Goal: Information Seeking & Learning: Learn about a topic

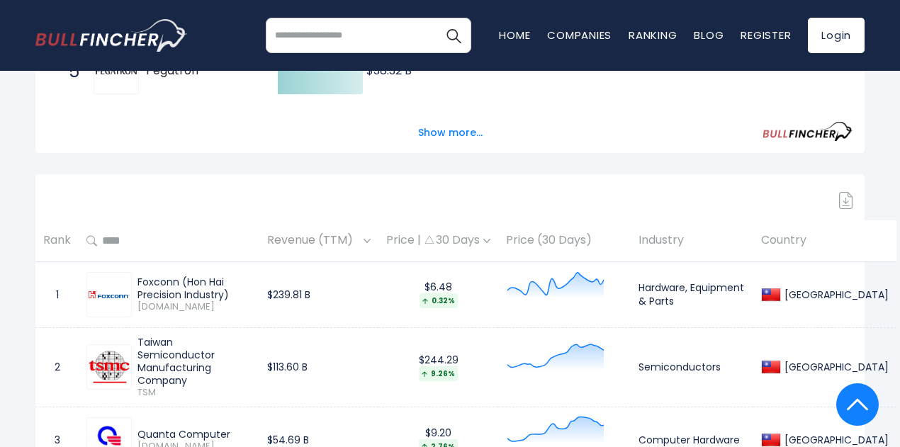
scroll to position [496, 0]
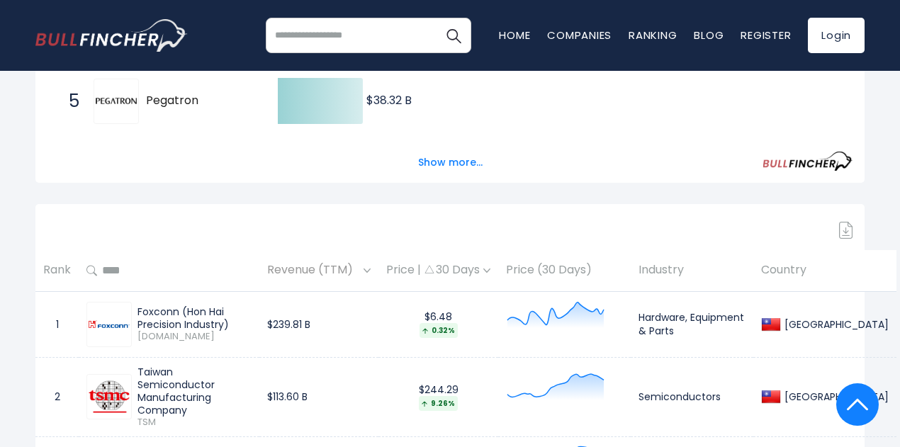
drag, startPoint x: 137, startPoint y: 320, endPoint x: 179, endPoint y: 322, distance: 41.2
click at [179, 322] on div "Foxconn (Hon Hai Precision Industry)" at bounding box center [194, 318] width 114 height 26
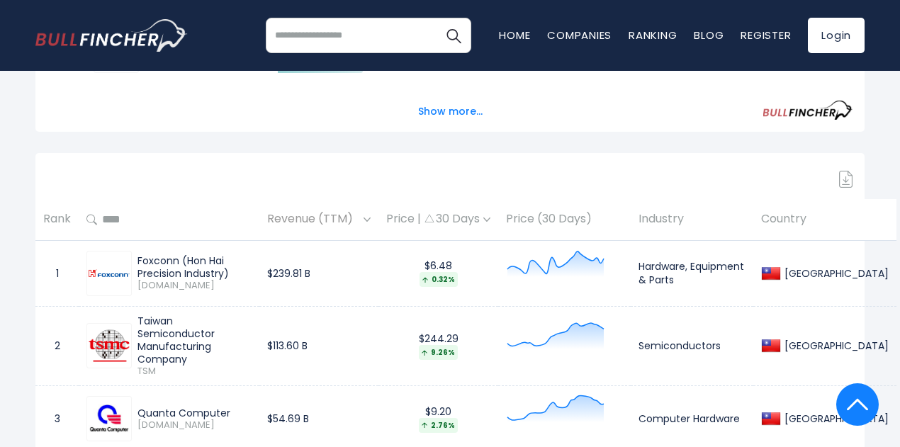
scroll to position [638, 0]
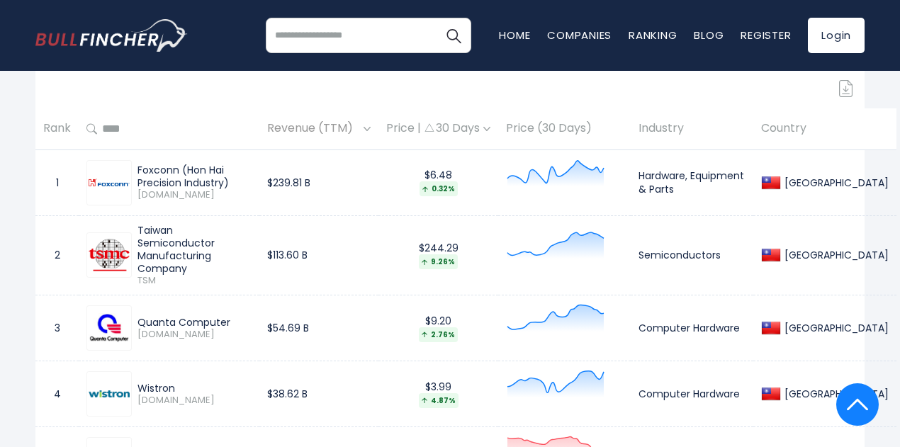
drag, startPoint x: 140, startPoint y: 238, endPoint x: 265, endPoint y: 257, distance: 126.9
click at [252, 257] on div "Taiwan Semiconductor Manufacturing Company" at bounding box center [194, 250] width 114 height 52
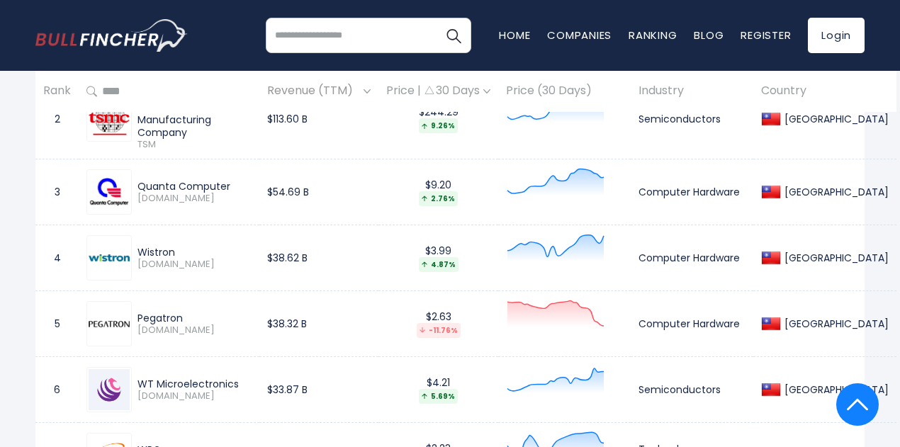
scroll to position [779, 0]
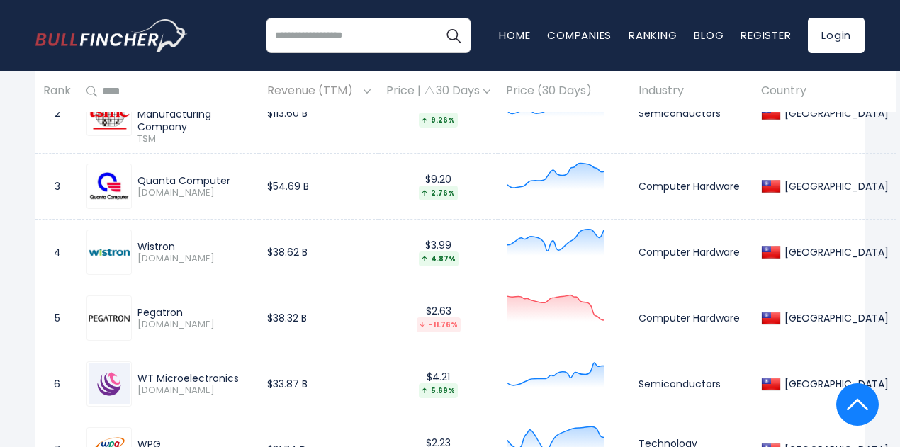
drag, startPoint x: 137, startPoint y: 167, endPoint x: 230, endPoint y: 175, distance: 92.4
click at [230, 175] on div "Quanta Computer" at bounding box center [194, 180] width 114 height 13
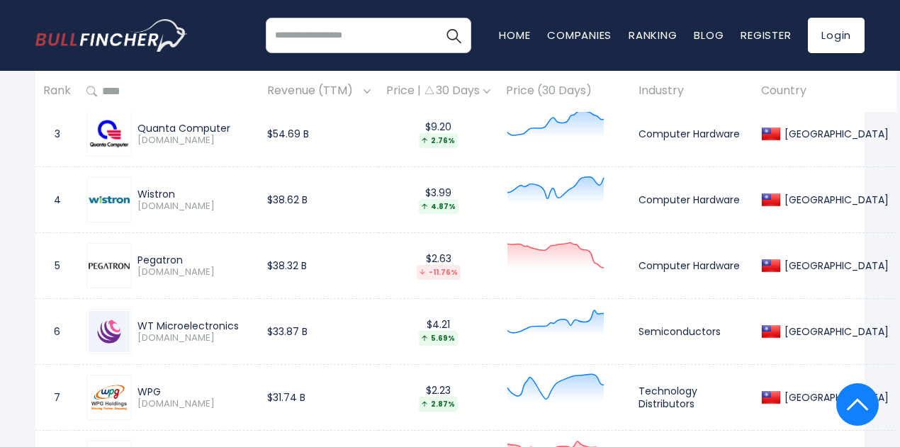
scroll to position [850, 0]
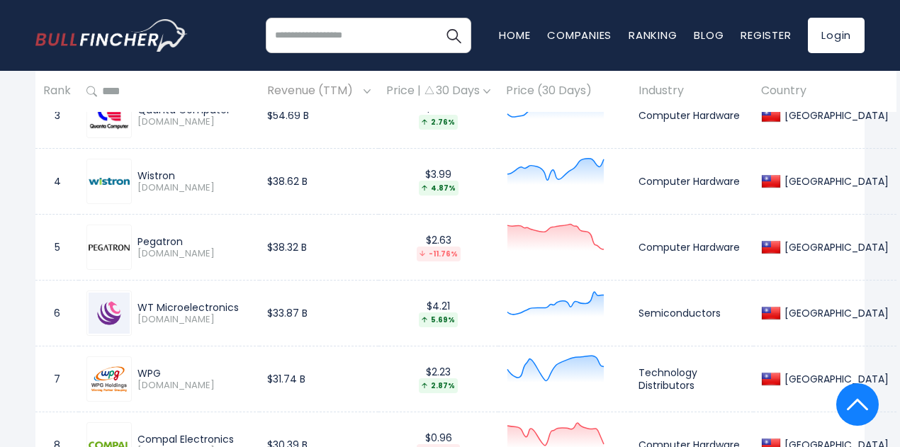
drag, startPoint x: 137, startPoint y: 161, endPoint x: 186, endPoint y: 164, distance: 49.0
click at [186, 169] on div "Wistron [DOMAIN_NAME]" at bounding box center [192, 181] width 120 height 25
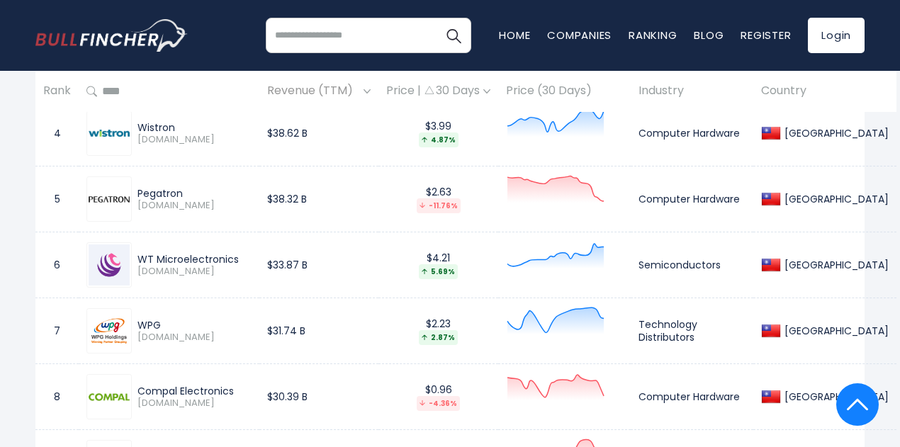
scroll to position [921, 0]
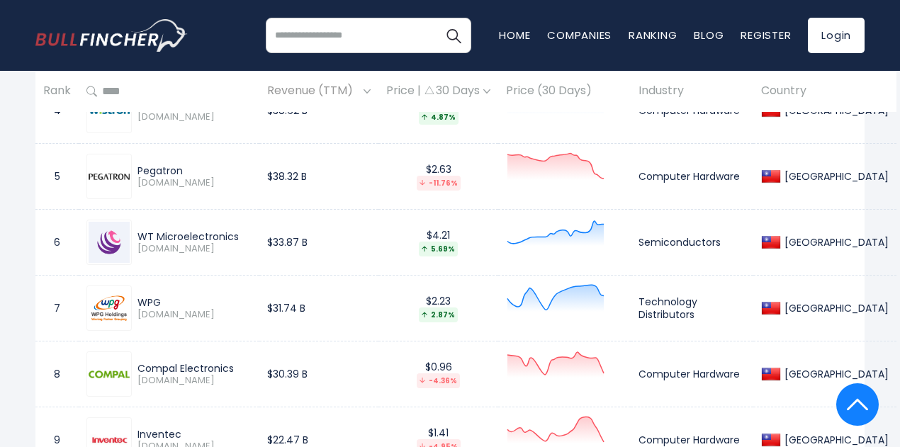
drag, startPoint x: 135, startPoint y: 160, endPoint x: 185, endPoint y: 162, distance: 50.3
click at [185, 164] on div "Pegatron [DOMAIN_NAME]" at bounding box center [192, 176] width 120 height 25
drag, startPoint x: 137, startPoint y: 225, endPoint x: 242, endPoint y: 232, distance: 104.4
click at [242, 232] on div "WT Microelectronics [DOMAIN_NAME]" at bounding box center [192, 242] width 120 height 25
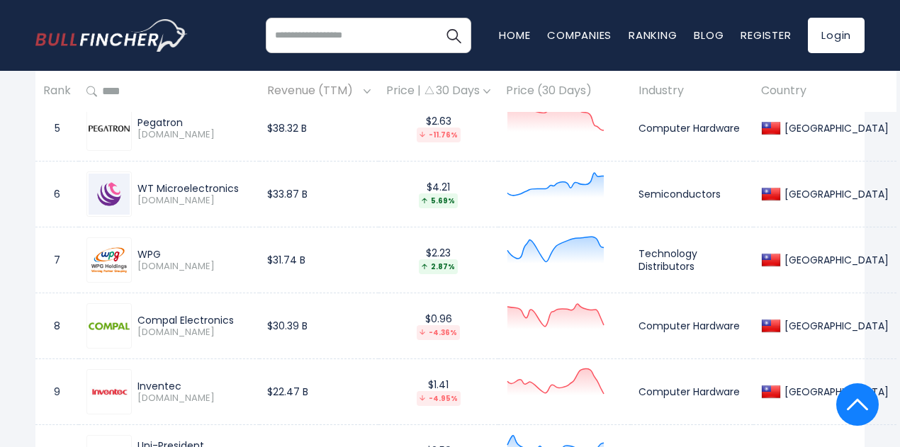
scroll to position [992, 0]
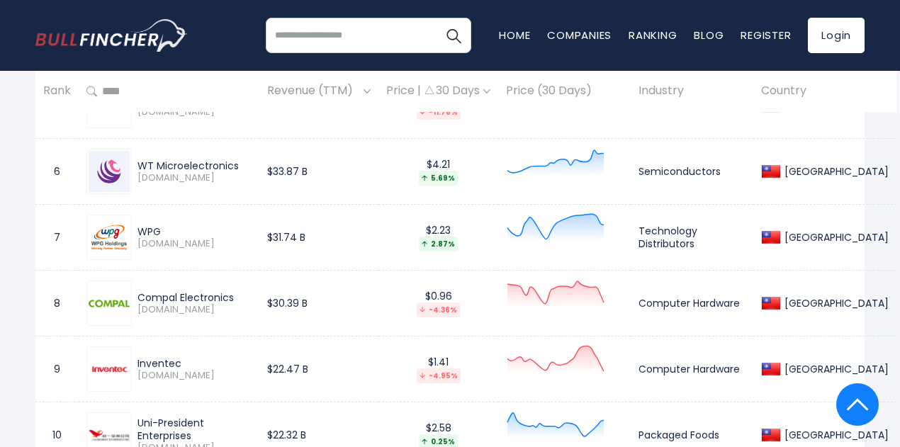
drag, startPoint x: 135, startPoint y: 223, endPoint x: 159, endPoint y: 223, distance: 23.4
click at [159, 225] on div "WPG [DOMAIN_NAME]" at bounding box center [192, 237] width 120 height 25
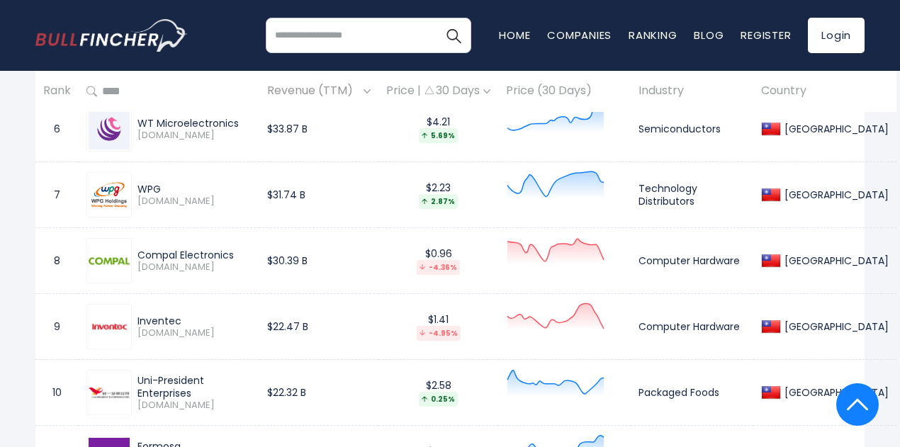
scroll to position [1064, 0]
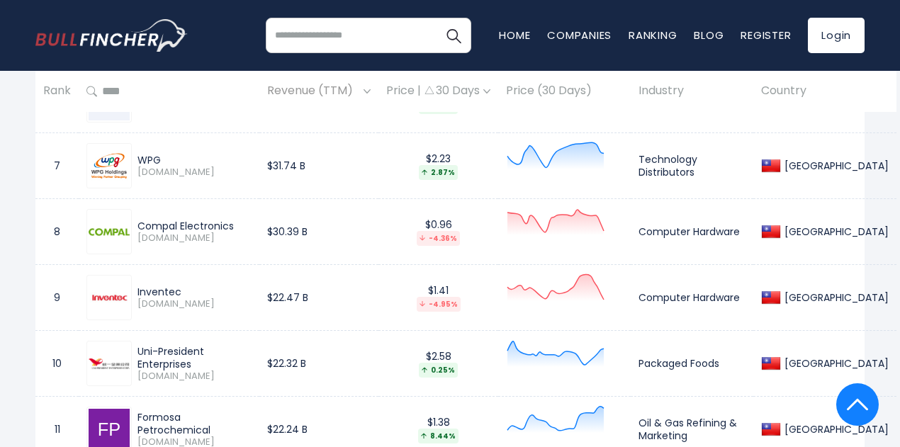
drag, startPoint x: 133, startPoint y: 210, endPoint x: 232, endPoint y: 219, distance: 99.6
click at [232, 220] on div "Compal Electronics [DOMAIN_NAME]" at bounding box center [192, 232] width 120 height 25
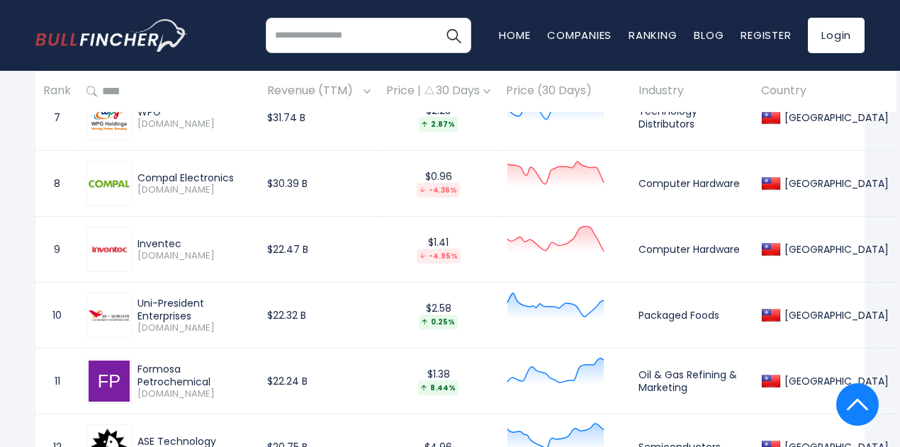
scroll to position [1134, 0]
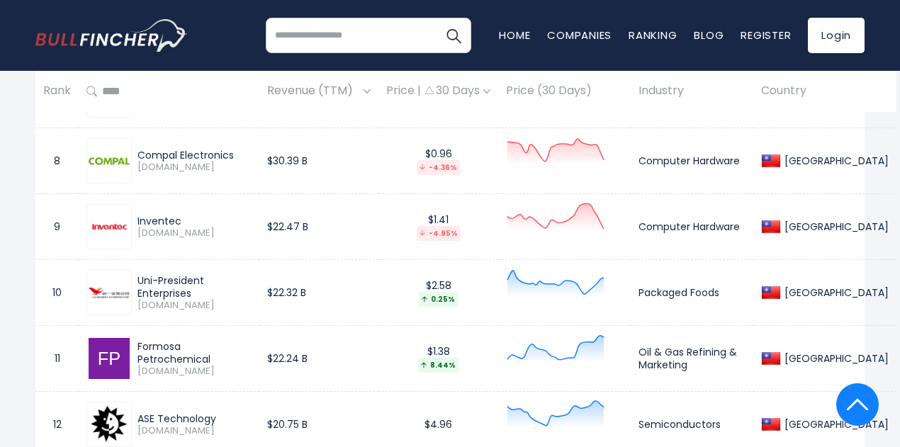
drag, startPoint x: 140, startPoint y: 212, endPoint x: 179, endPoint y: 212, distance: 38.3
click at [179, 215] on div "Inventec [DOMAIN_NAME]" at bounding box center [192, 227] width 120 height 25
drag, startPoint x: 137, startPoint y: 276, endPoint x: 261, endPoint y: 275, distance: 124.0
click at [252, 275] on div "Uni-President Enterprises" at bounding box center [194, 287] width 114 height 26
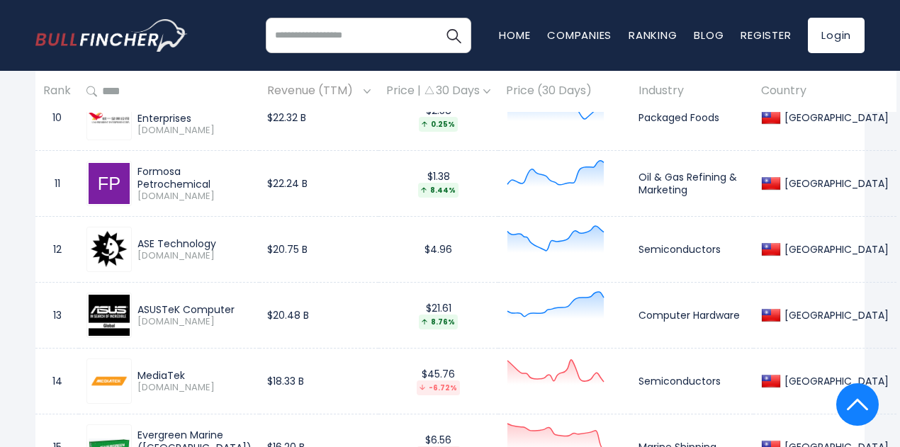
scroll to position [1347, 0]
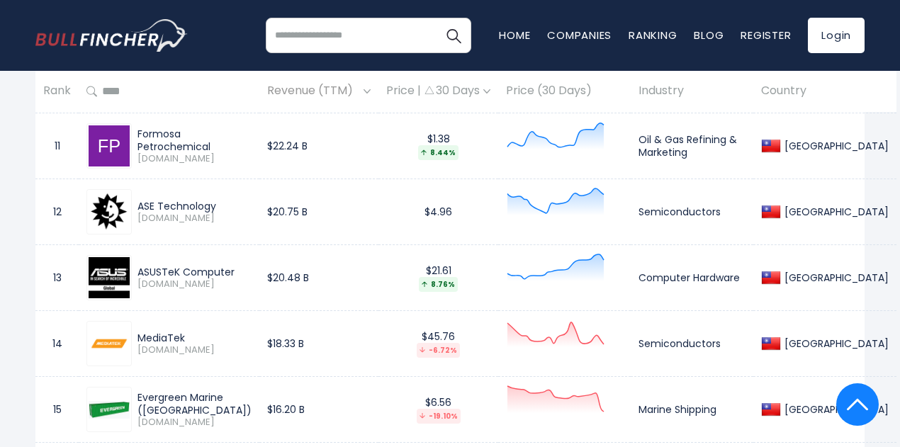
drag, startPoint x: 135, startPoint y: 130, endPoint x: 263, endPoint y: 130, distance: 127.5
click at [252, 130] on div "Formosa Petrochemical [DOMAIN_NAME]" at bounding box center [192, 147] width 120 height 38
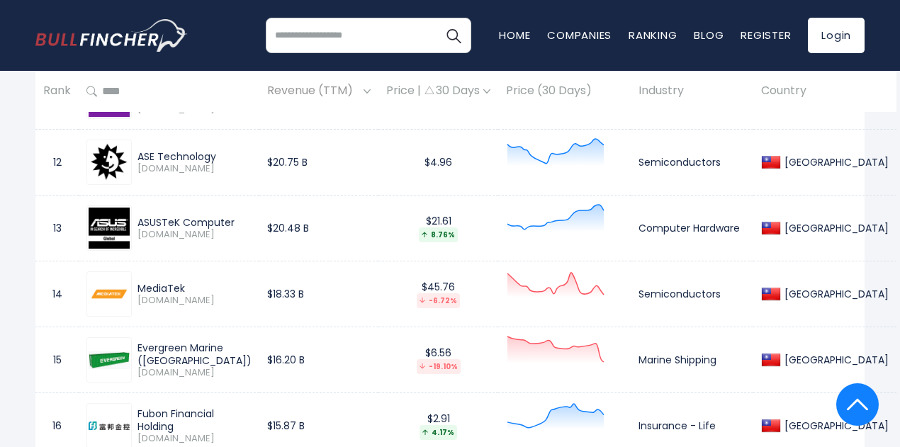
scroll to position [1418, 0]
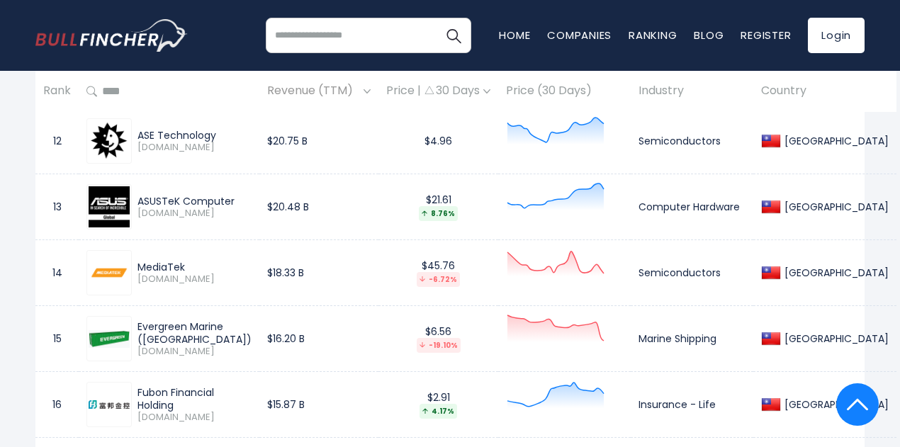
drag, startPoint x: 133, startPoint y: 125, endPoint x: 215, endPoint y: 129, distance: 82.3
click at [215, 129] on div "ASE Technology [DOMAIN_NAME]" at bounding box center [192, 141] width 120 height 25
drag, startPoint x: 136, startPoint y: 191, endPoint x: 234, endPoint y: 193, distance: 97.8
click at [234, 195] on div "ASUSTeK Computer [DOMAIN_NAME]" at bounding box center [192, 207] width 120 height 25
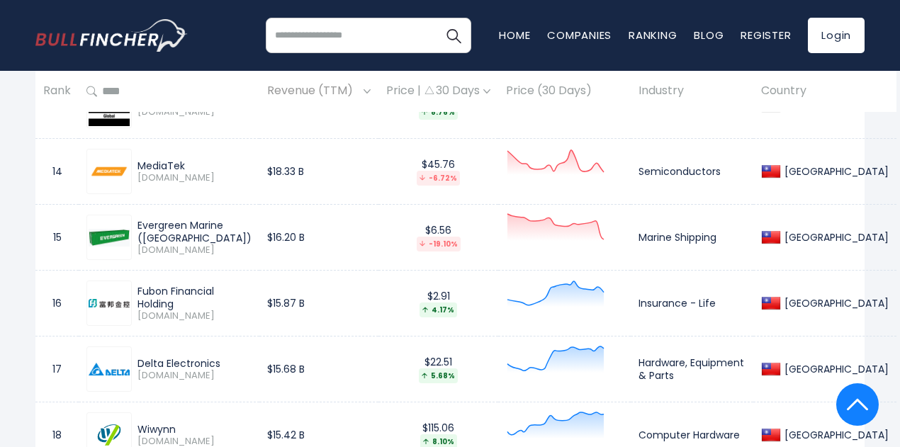
scroll to position [1489, 0]
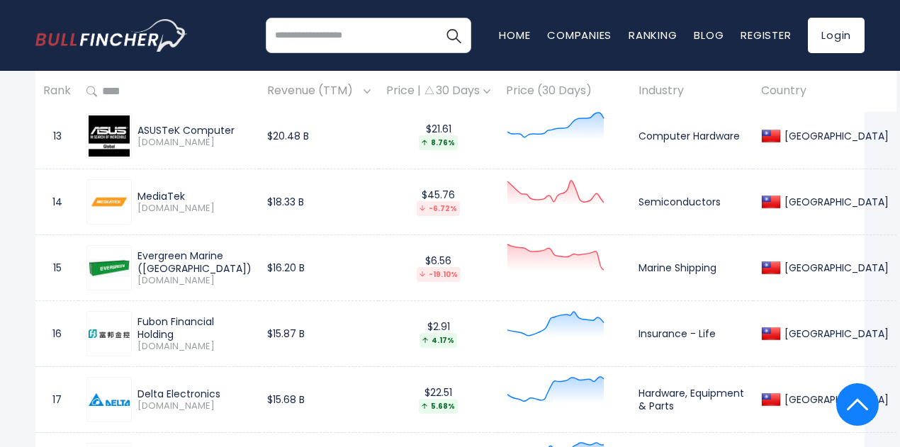
drag, startPoint x: 133, startPoint y: 183, endPoint x: 188, endPoint y: 181, distance: 55.3
click at [188, 190] on div "MediaTek [DOMAIN_NAME]" at bounding box center [192, 202] width 120 height 25
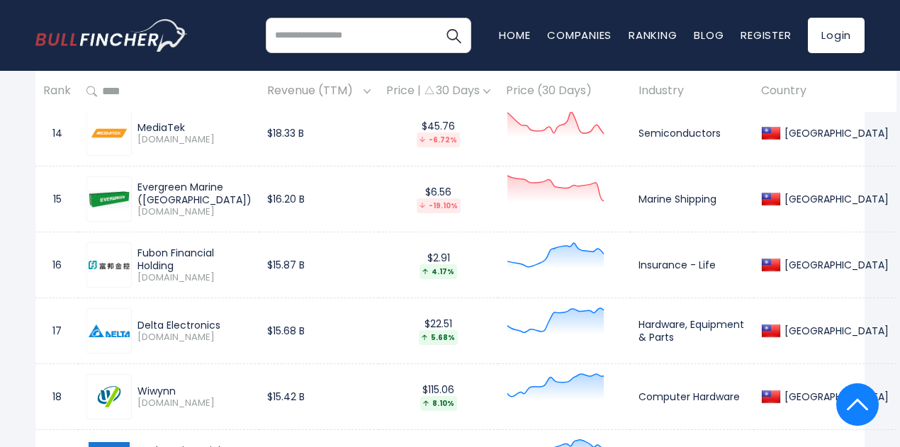
scroll to position [1560, 0]
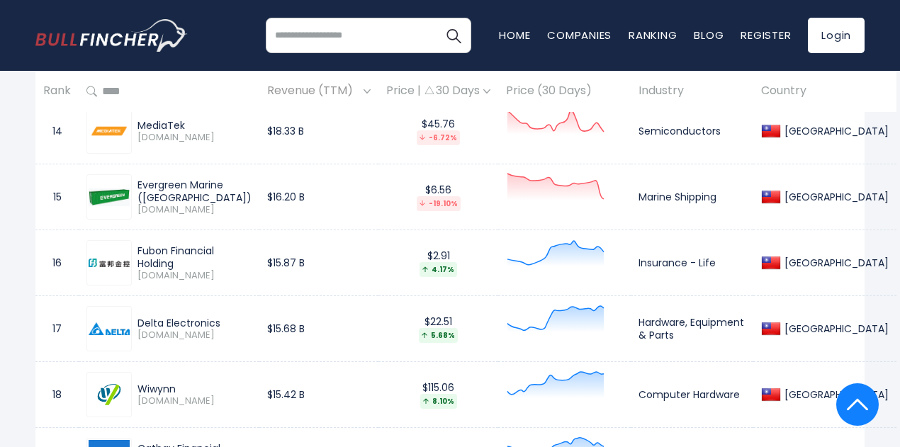
drag, startPoint x: 133, startPoint y: 178, endPoint x: 226, endPoint y: 178, distance: 92.8
click at [226, 179] on div "Evergreen Marine ([GEOGRAPHIC_DATA]) [DOMAIN_NAME]" at bounding box center [192, 198] width 120 height 38
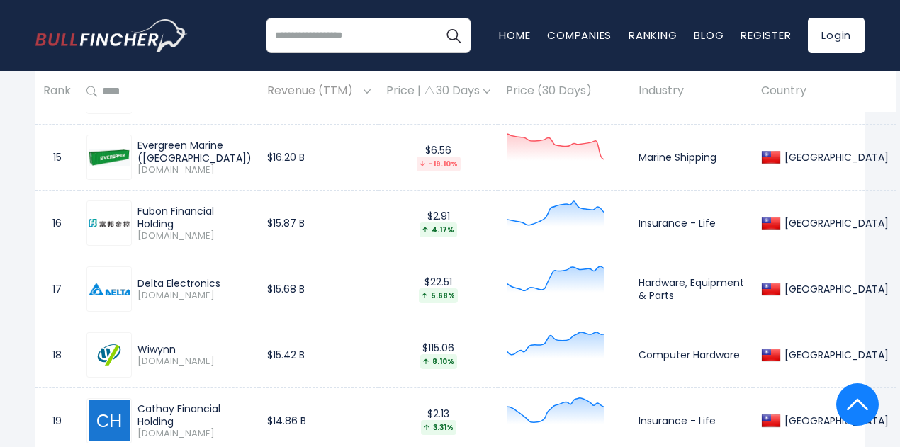
scroll to position [1630, 0]
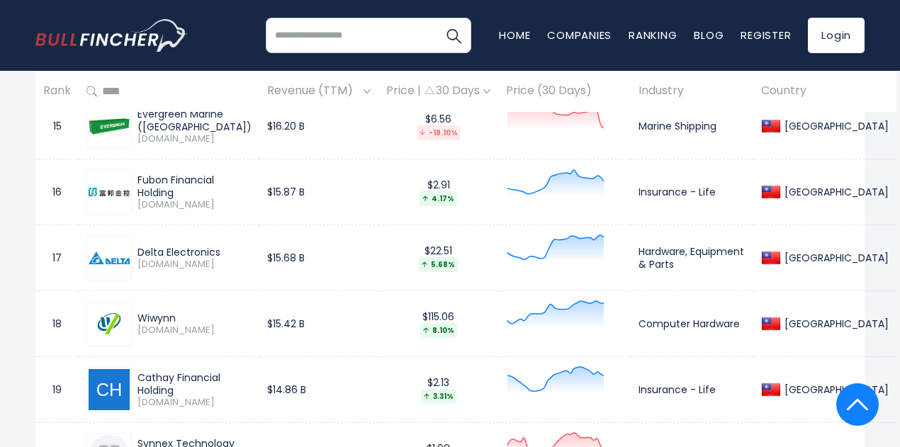
drag, startPoint x: 135, startPoint y: 170, endPoint x: 254, endPoint y: 167, distance: 119.1
click at [252, 174] on div "Fubon Financial Holding [DOMAIN_NAME]" at bounding box center [192, 193] width 120 height 38
drag, startPoint x: 134, startPoint y: 237, endPoint x: 225, endPoint y: 238, distance: 90.7
click at [225, 246] on div "Delta Electronics [DOMAIN_NAME]" at bounding box center [192, 258] width 120 height 25
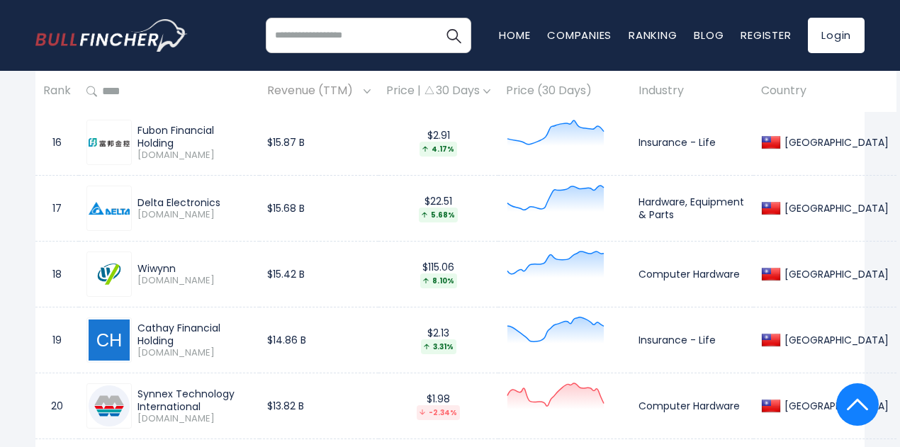
scroll to position [1701, 0]
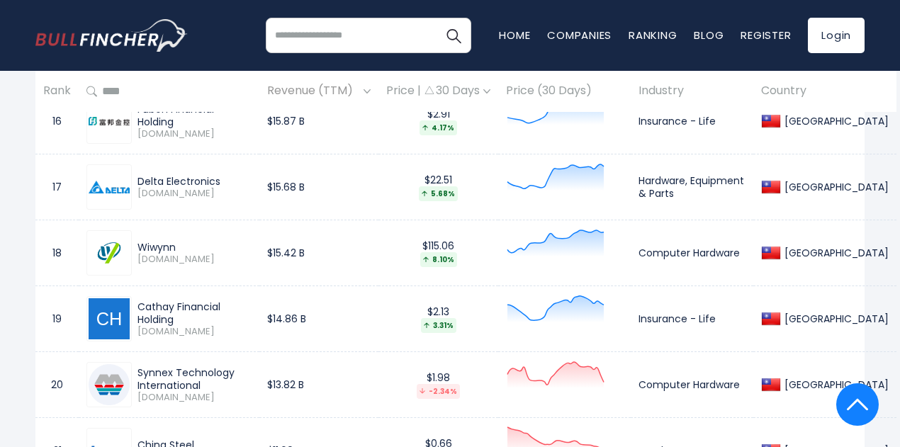
drag, startPoint x: 135, startPoint y: 233, endPoint x: 174, endPoint y: 237, distance: 39.2
click at [174, 241] on div "Wiwynn [DOMAIN_NAME]" at bounding box center [192, 253] width 120 height 25
drag, startPoint x: 137, startPoint y: 298, endPoint x: 261, endPoint y: 303, distance: 123.4
click at [252, 303] on div "Cathay Financial Holding" at bounding box center [194, 313] width 114 height 26
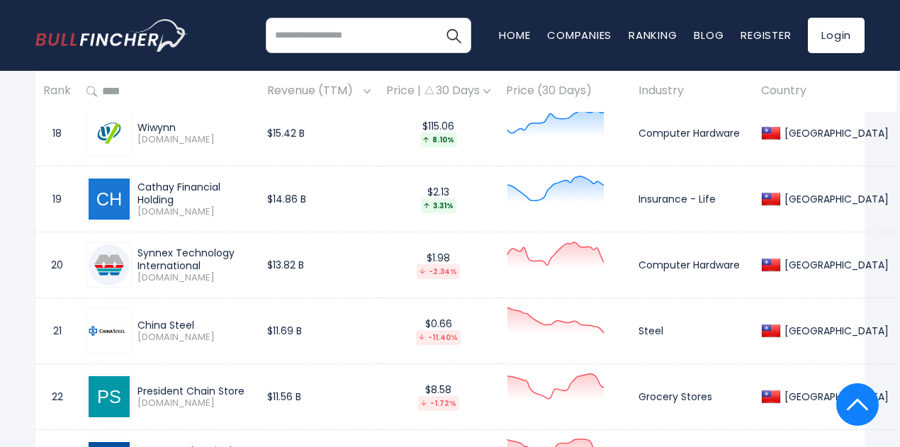
scroll to position [1843, 0]
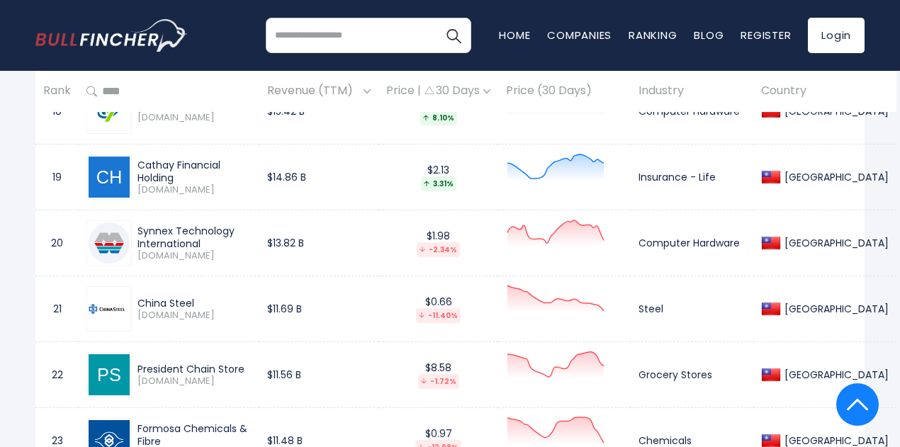
drag, startPoint x: 139, startPoint y: 219, endPoint x: 202, endPoint y: 229, distance: 63.8
click at [202, 229] on div "Synnex Technology International" at bounding box center [194, 238] width 114 height 26
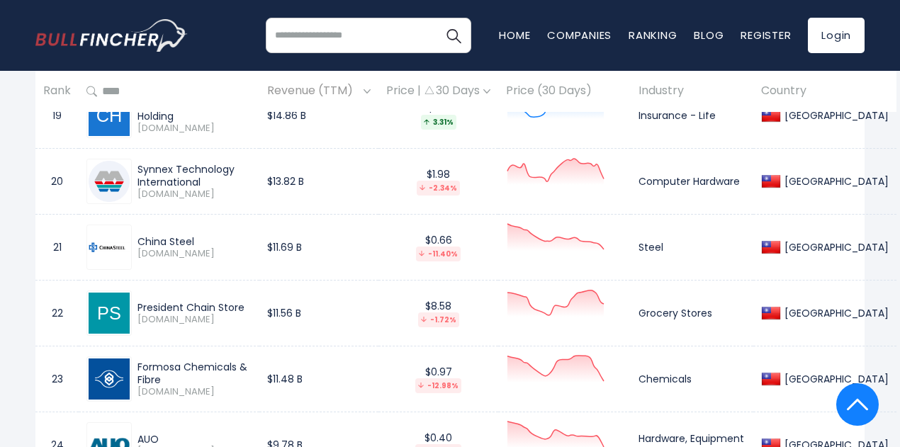
scroll to position [1985, 0]
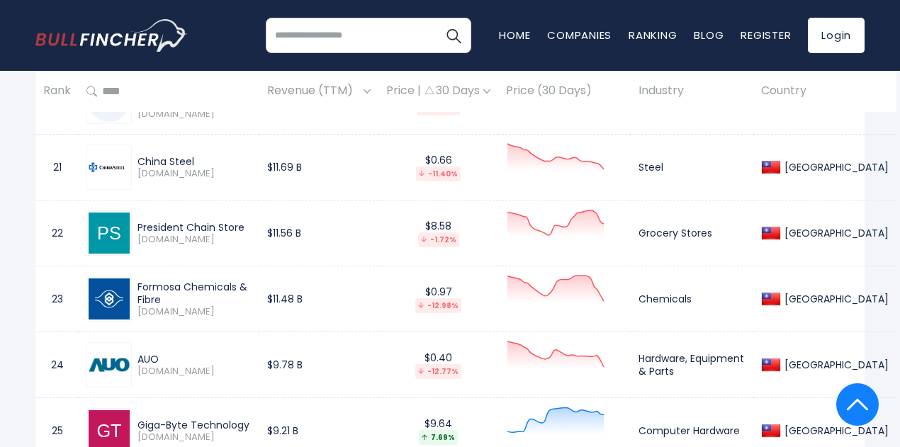
drag, startPoint x: 138, startPoint y: 209, endPoint x: 244, endPoint y: 208, distance: 105.6
click at [244, 221] on div "President Chain Store" at bounding box center [194, 227] width 114 height 13
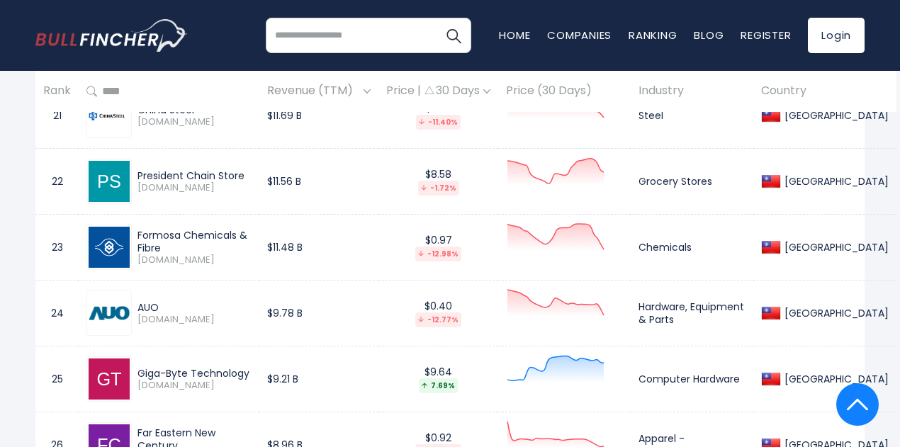
scroll to position [2056, 0]
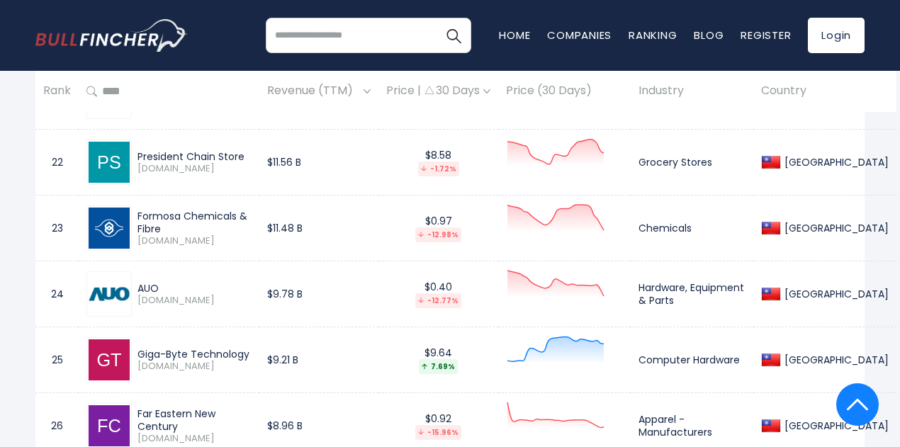
drag, startPoint x: 137, startPoint y: 206, endPoint x: 274, endPoint y: 205, distance: 136.1
click at [252, 210] on div "Formosa Chemicals & Fibre" at bounding box center [194, 223] width 114 height 26
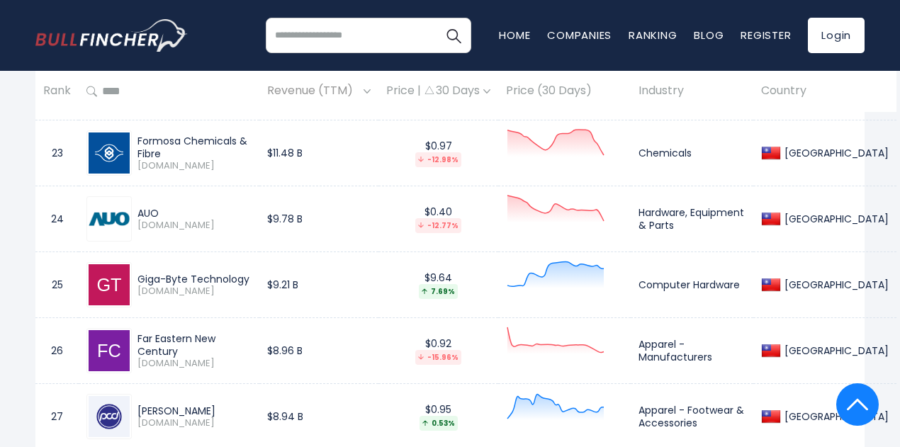
scroll to position [2197, 0]
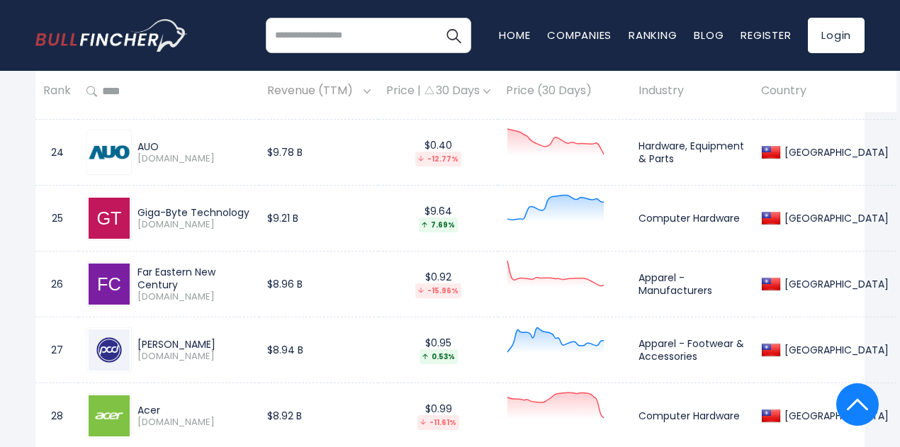
drag, startPoint x: 138, startPoint y: 133, endPoint x: 187, endPoint y: 135, distance: 48.9
click at [201, 140] on div "AUO" at bounding box center [194, 146] width 114 height 13
drag, startPoint x: 137, startPoint y: 199, endPoint x: 248, endPoint y: 198, distance: 110.5
click at [248, 206] on div "Giga-Byte Technology" at bounding box center [194, 212] width 114 height 13
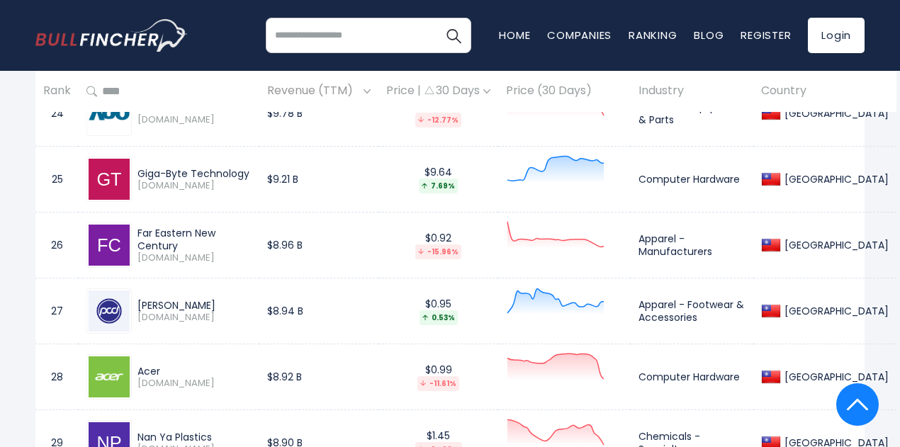
scroll to position [2268, 0]
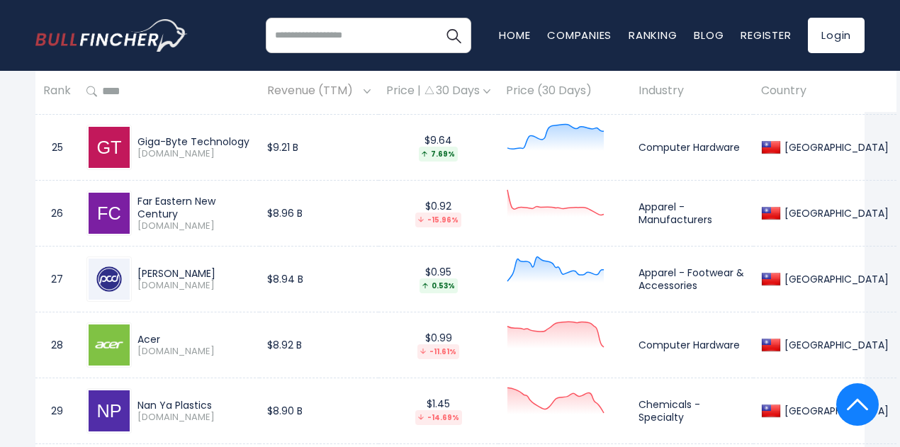
drag, startPoint x: 139, startPoint y: 195, endPoint x: 259, endPoint y: 198, distance: 120.5
click at [252, 198] on div "Far Eastern New Century" at bounding box center [194, 208] width 114 height 26
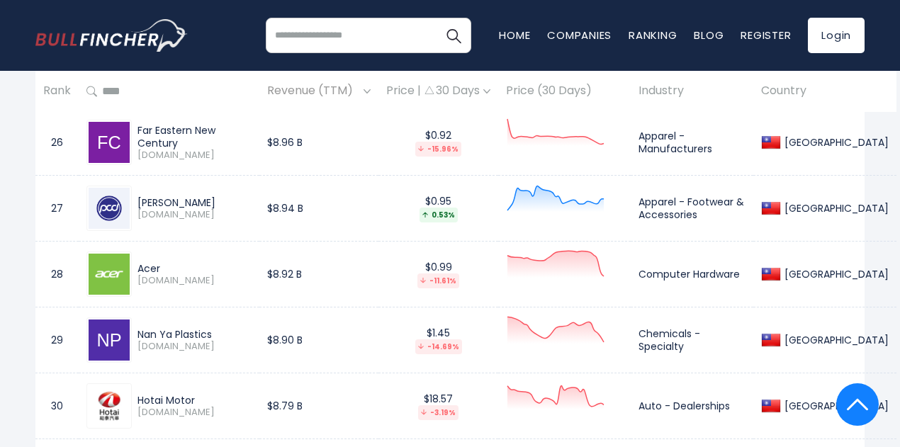
drag, startPoint x: 136, startPoint y: 189, endPoint x: 186, endPoint y: 191, distance: 49.6
click at [186, 196] on div "[PERSON_NAME] [DOMAIN_NAME]" at bounding box center [192, 208] width 120 height 25
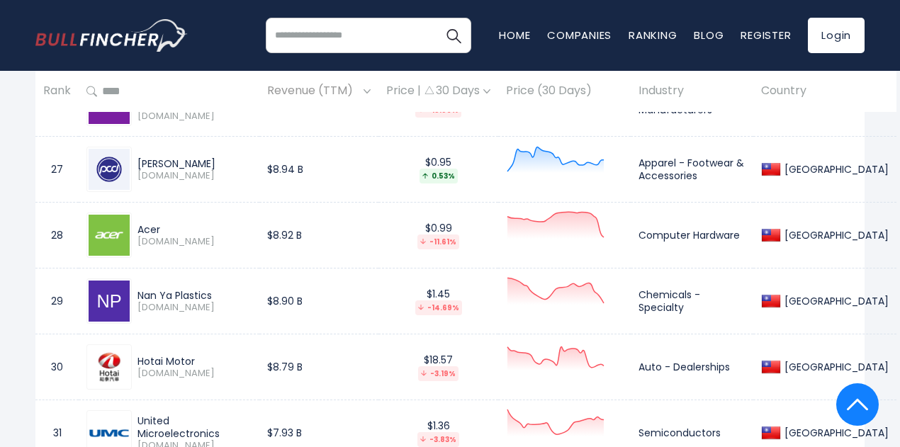
scroll to position [2410, 0]
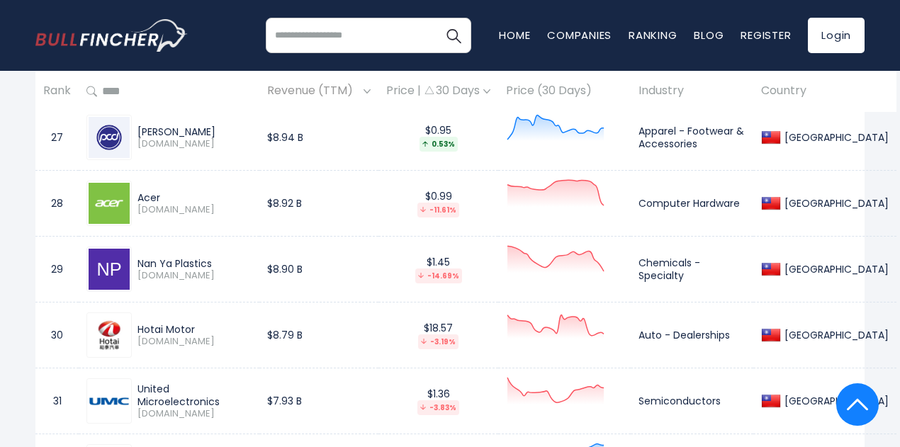
drag, startPoint x: 140, startPoint y: 184, endPoint x: 160, endPoint y: 180, distance: 20.2
click at [160, 191] on div "Acer" at bounding box center [194, 197] width 114 height 13
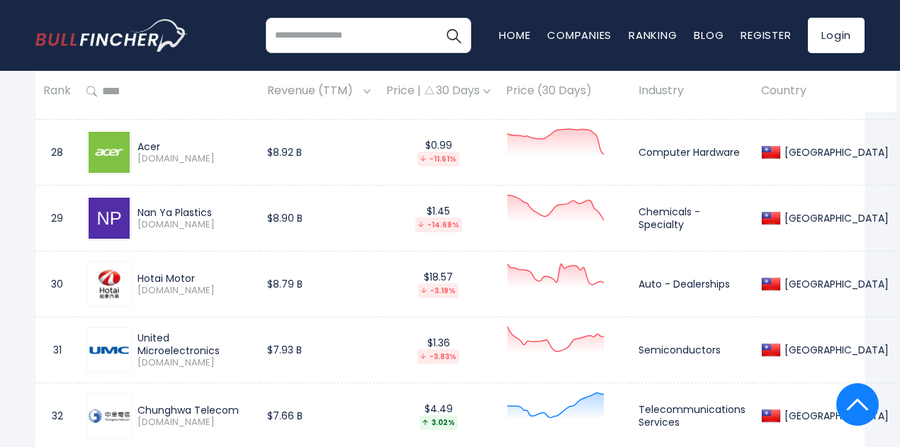
scroll to position [2481, 0]
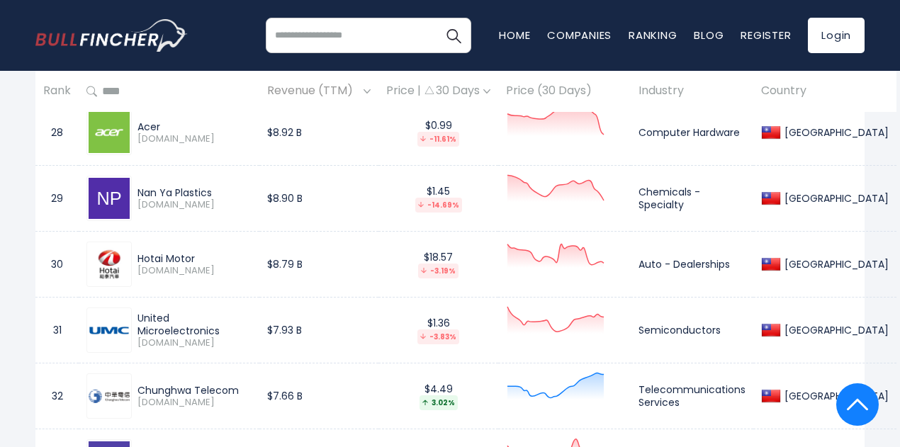
drag, startPoint x: 141, startPoint y: 179, endPoint x: 160, endPoint y: 179, distance: 19.1
click at [160, 186] on div "Nan Ya Plastics" at bounding box center [194, 192] width 114 height 13
click at [136, 186] on div "Nan Ya Plastics [DOMAIN_NAME]" at bounding box center [192, 198] width 120 height 25
drag, startPoint x: 136, startPoint y: 175, endPoint x: 203, endPoint y: 175, distance: 67.3
click at [217, 186] on div "Nan Ya Plastics [DOMAIN_NAME]" at bounding box center [192, 198] width 120 height 25
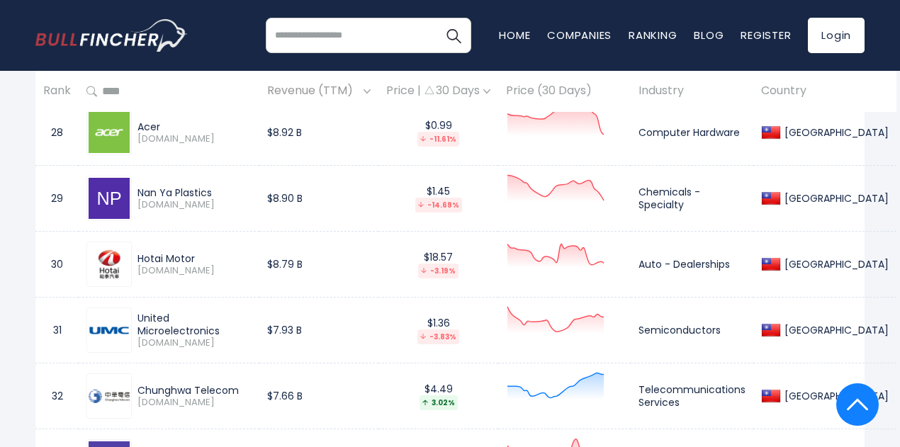
drag, startPoint x: 137, startPoint y: 246, endPoint x: 195, endPoint y: 247, distance: 58.1
click at [195, 252] on div "Hotai Motor [DOMAIN_NAME]" at bounding box center [192, 264] width 120 height 25
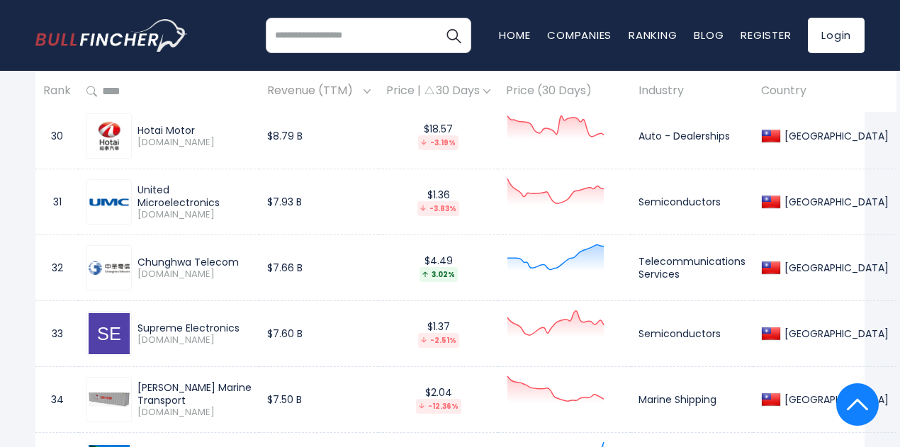
scroll to position [2622, 0]
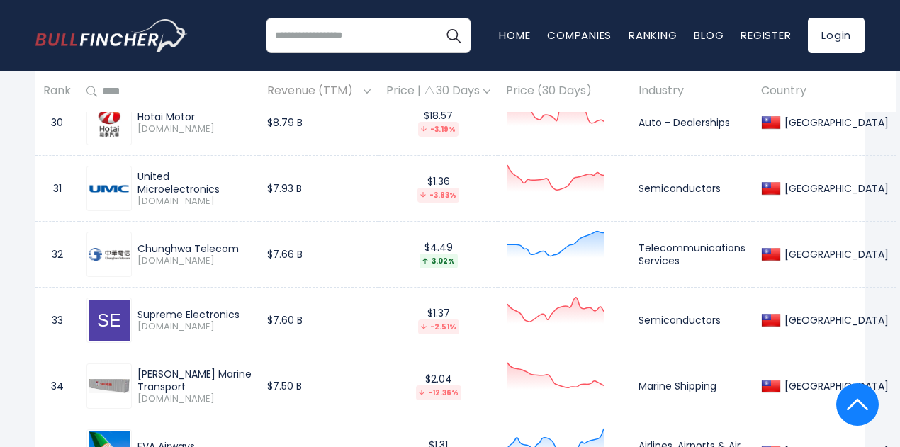
drag, startPoint x: 137, startPoint y: 167, endPoint x: 255, endPoint y: 171, distance: 118.4
click at [252, 171] on div "United Microelectronics [DOMAIN_NAME]" at bounding box center [192, 189] width 120 height 38
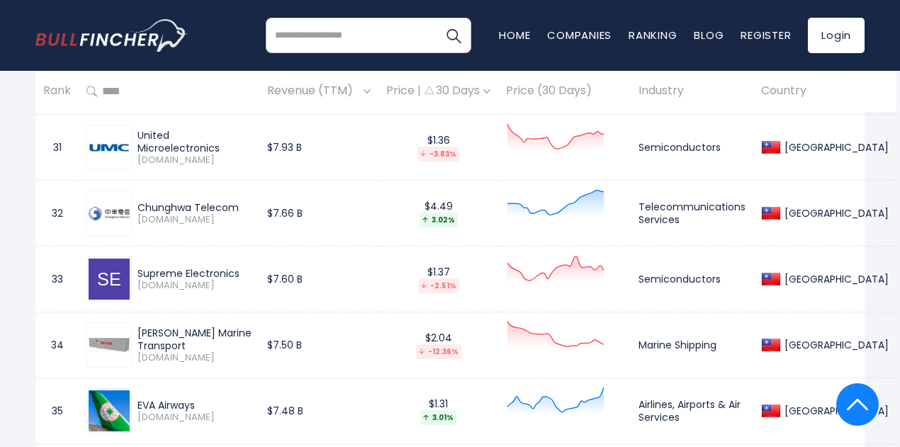
scroll to position [2693, 0]
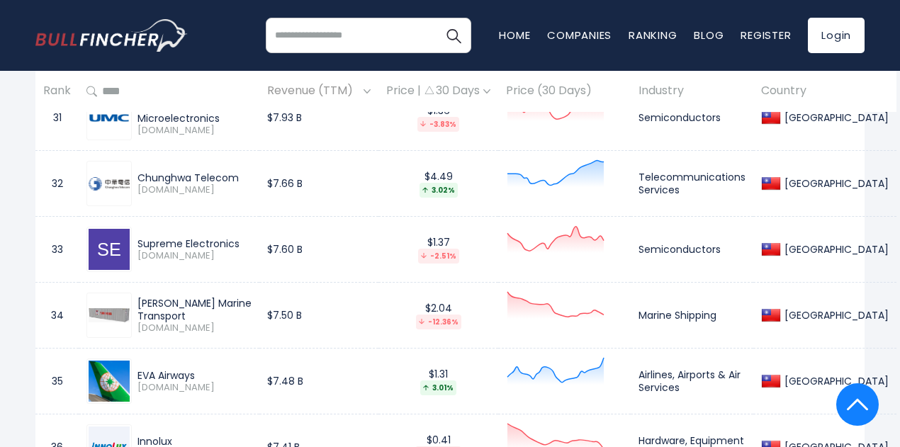
drag, startPoint x: 143, startPoint y: 163, endPoint x: 237, endPoint y: 162, distance: 93.5
click at [237, 171] on div "Chunghwa Telecom" at bounding box center [194, 177] width 114 height 13
drag, startPoint x: 139, startPoint y: 227, endPoint x: 245, endPoint y: 227, distance: 106.3
click at [245, 237] on div "Supreme Electronics" at bounding box center [194, 243] width 114 height 13
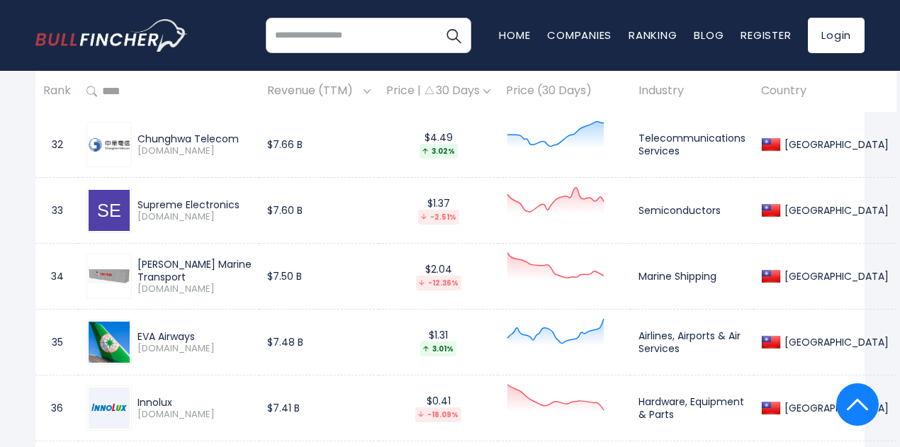
scroll to position [2764, 0]
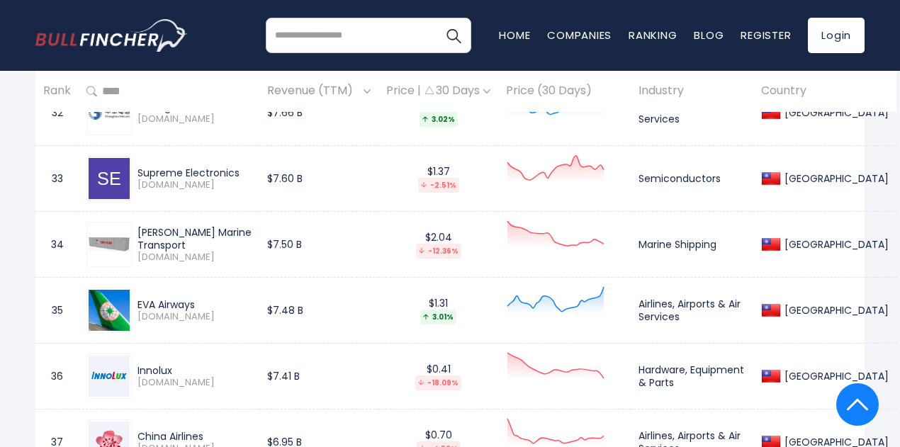
drag, startPoint x: 137, startPoint y: 217, endPoint x: 188, endPoint y: 232, distance: 53.3
click at [188, 232] on div "[PERSON_NAME] Marine Transport" at bounding box center [194, 239] width 114 height 26
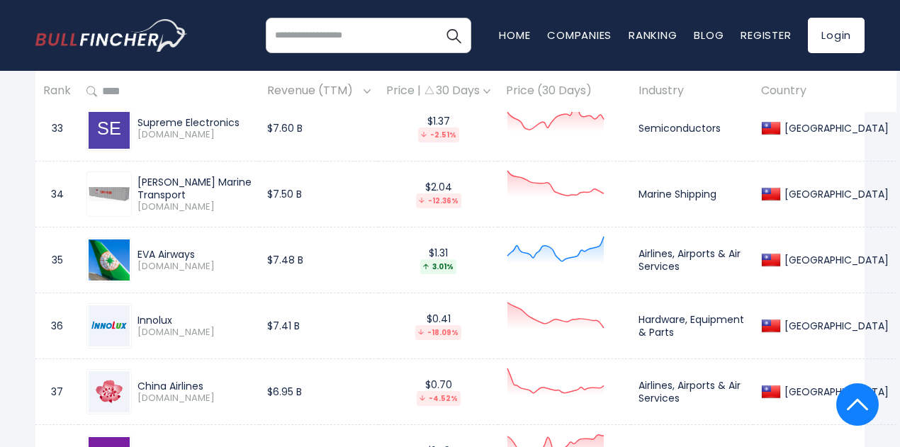
scroll to position [2835, 0]
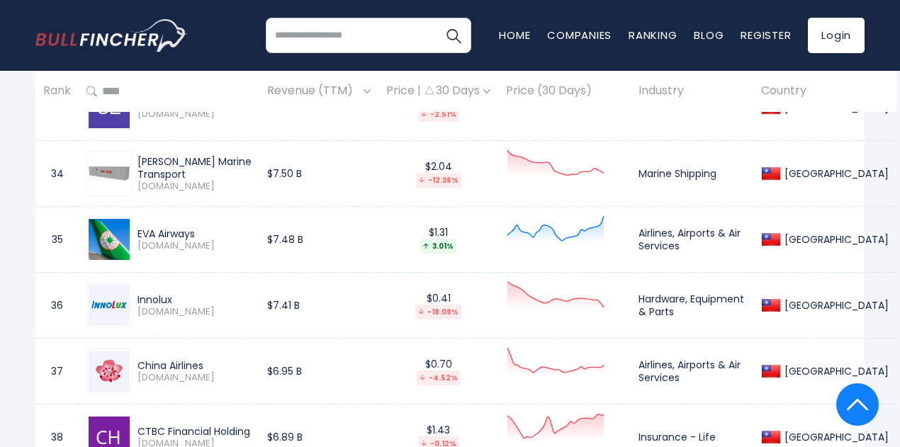
drag, startPoint x: 136, startPoint y: 212, endPoint x: 204, endPoint y: 220, distance: 68.5
click at [204, 227] on div "EVA Airways [DOMAIN_NAME]" at bounding box center [192, 239] width 120 height 25
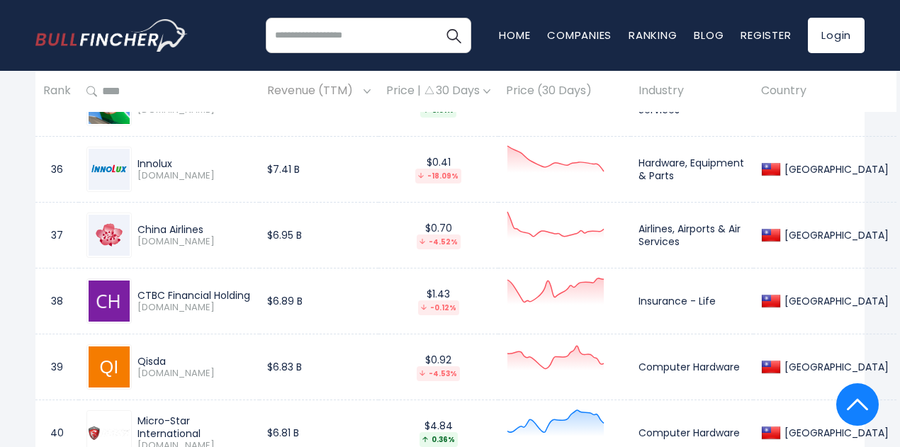
scroll to position [2977, 0]
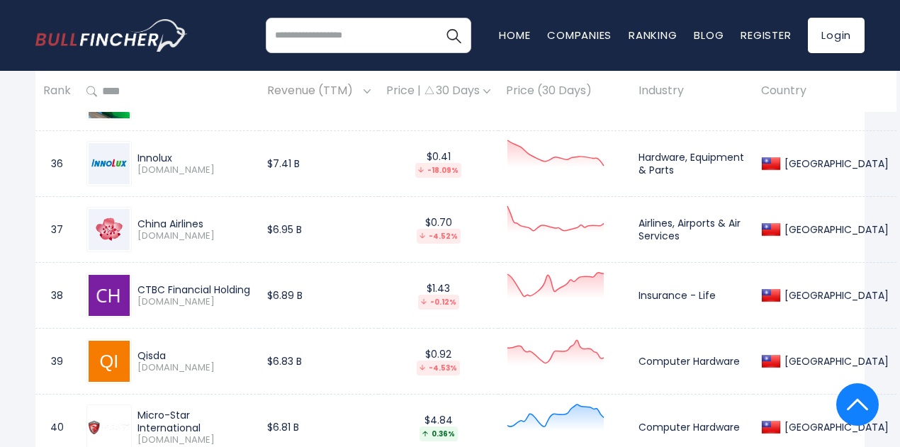
drag, startPoint x: 137, startPoint y: 140, endPoint x: 173, endPoint y: 140, distance: 35.4
click at [173, 152] on div "Innolux" at bounding box center [194, 158] width 114 height 13
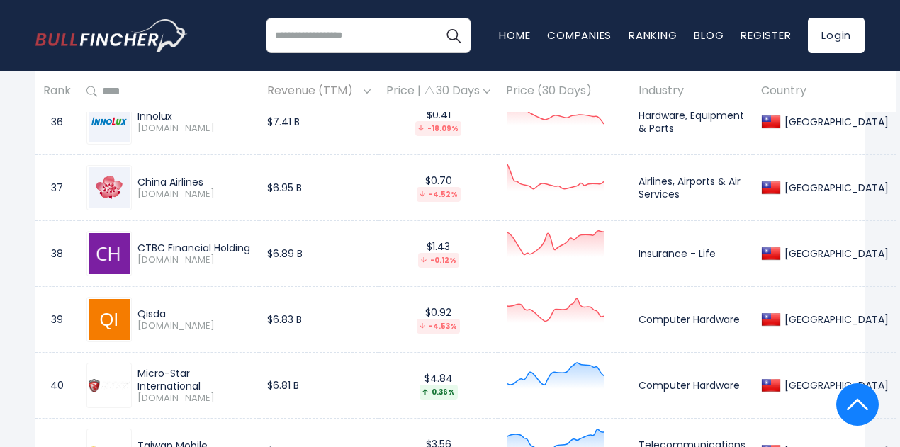
scroll to position [3048, 0]
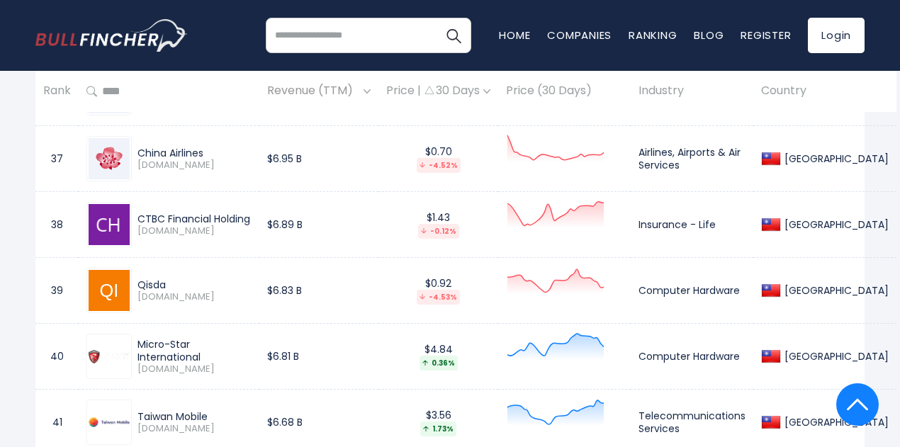
drag, startPoint x: 137, startPoint y: 135, endPoint x: 210, endPoint y: 137, distance: 73.7
click at [210, 147] on div "China Airlines [DOMAIN_NAME]" at bounding box center [192, 159] width 120 height 25
drag, startPoint x: 137, startPoint y: 199, endPoint x: 146, endPoint y: 202, distance: 9.6
click at [146, 213] on div "CTBC Financial Holding [DOMAIN_NAME]" at bounding box center [192, 225] width 120 height 25
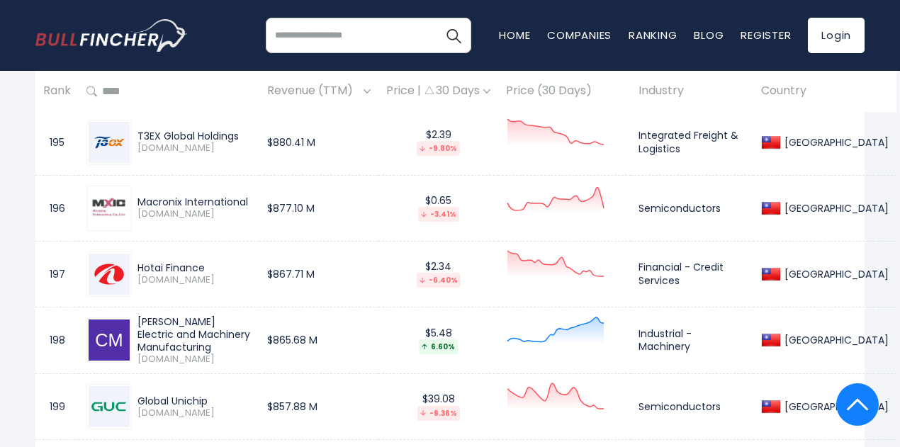
scroll to position [13457, 0]
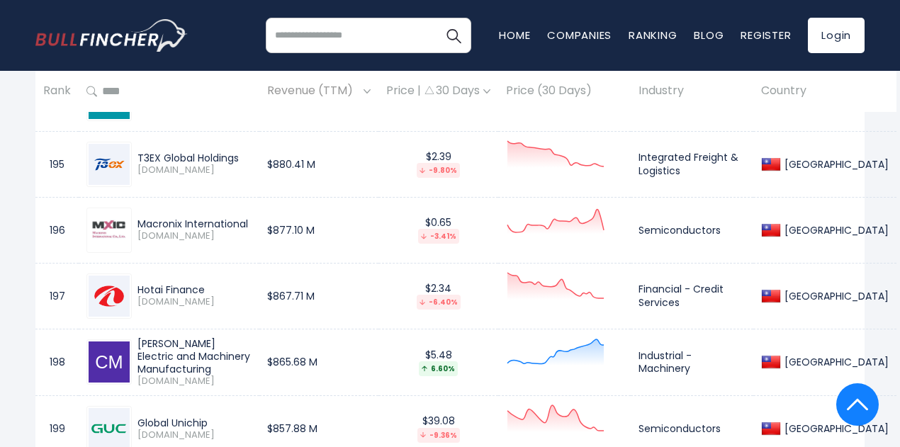
drag, startPoint x: 215, startPoint y: 427, endPoint x: 138, endPoint y: 429, distance: 76.6
